Goal: Check status: Check status

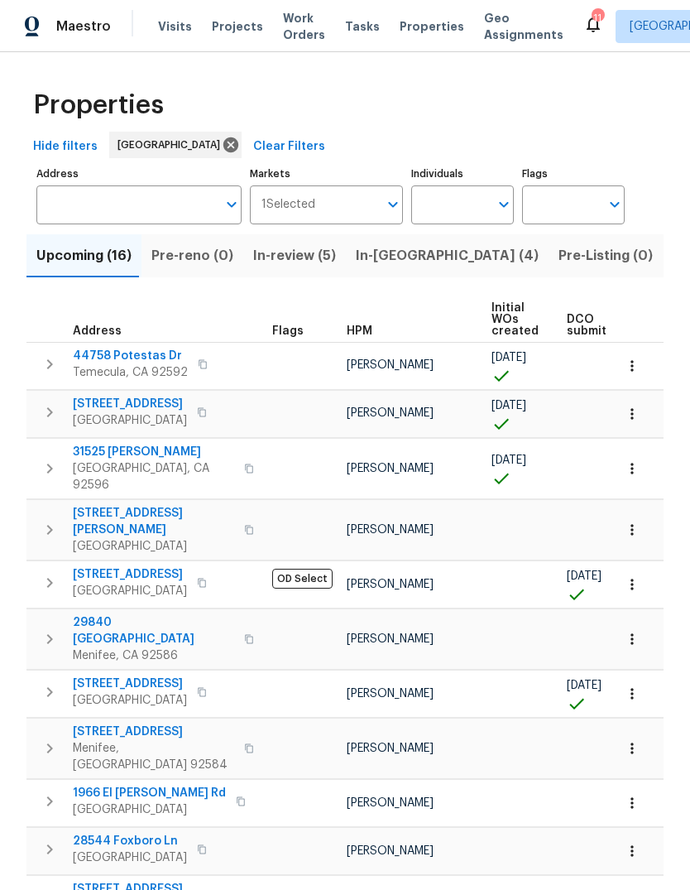
click at [439, 214] on input "Individuals" at bounding box center [450, 204] width 78 height 39
type input "[PERSON_NAME]"
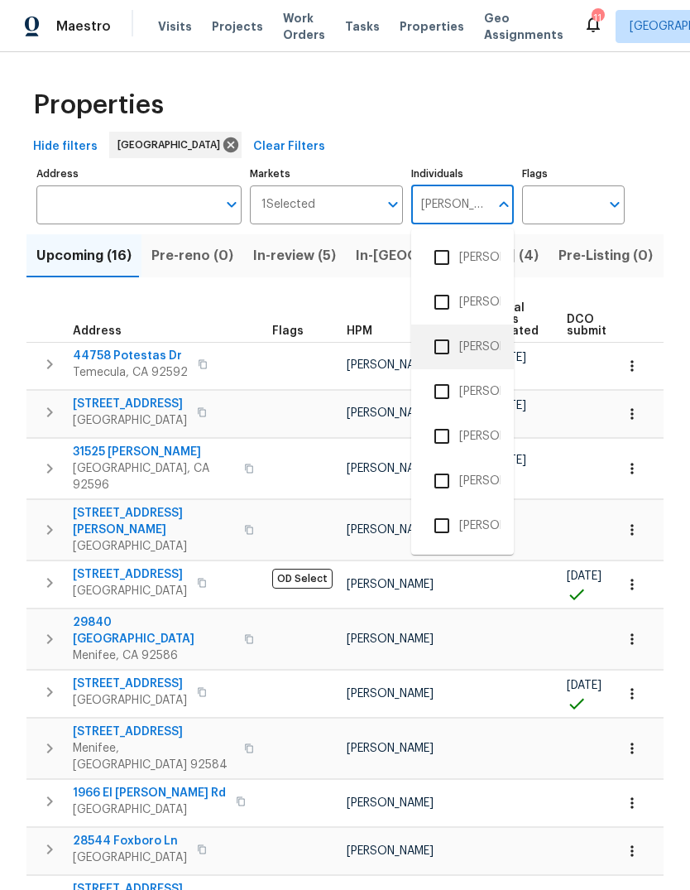
click at [485, 350] on li "[PERSON_NAME]" at bounding box center [463, 346] width 76 height 35
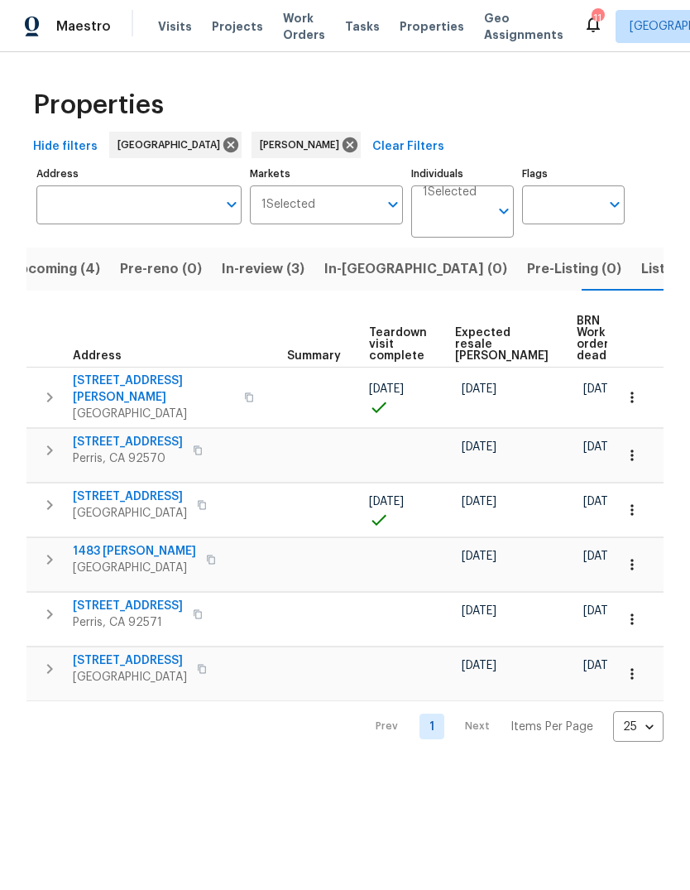
scroll to position [0, 283]
click at [73, 262] on span "Upcoming (4)" at bounding box center [55, 268] width 90 height 23
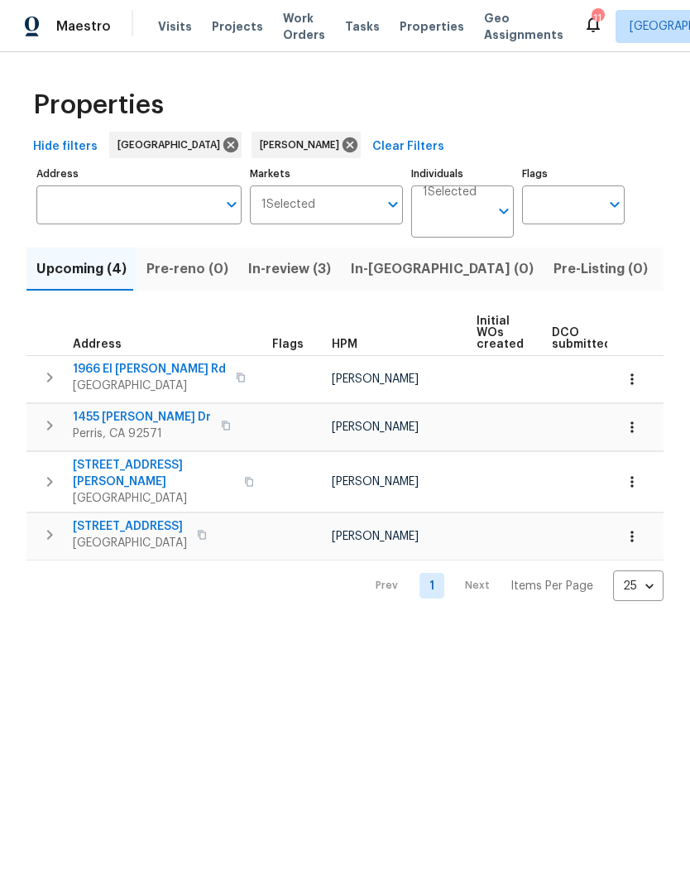
click at [174, 25] on span "Visits" at bounding box center [175, 26] width 34 height 17
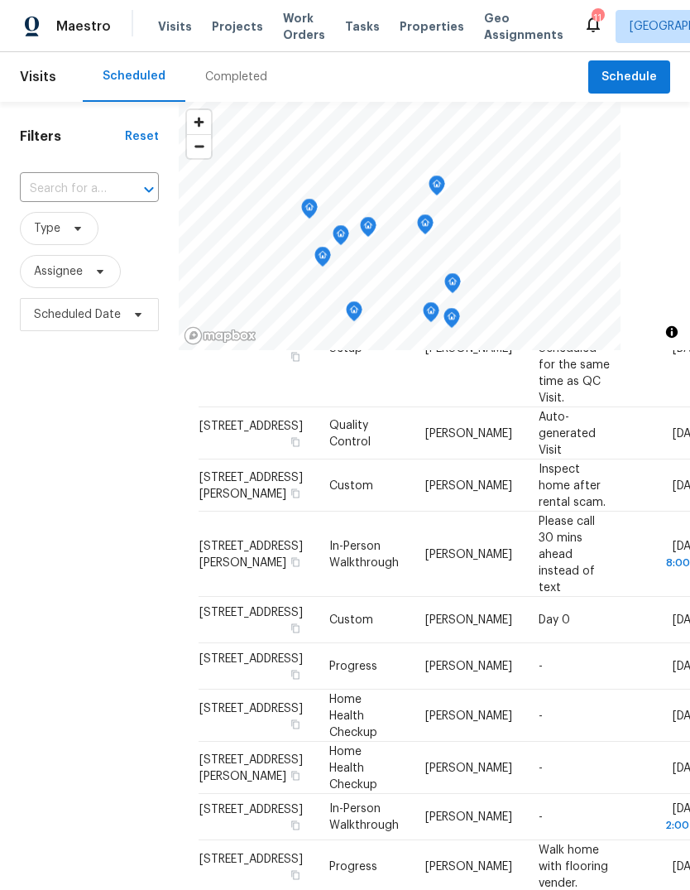
scroll to position [311, 0]
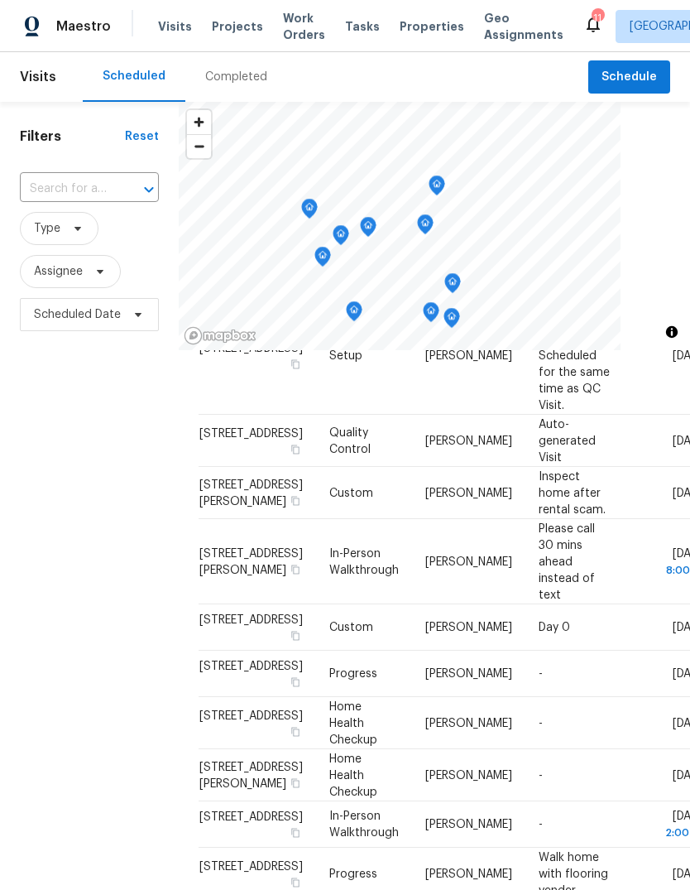
click at [269, 83] on div "Completed" at bounding box center [236, 77] width 102 height 50
